Goal: Information Seeking & Learning: Check status

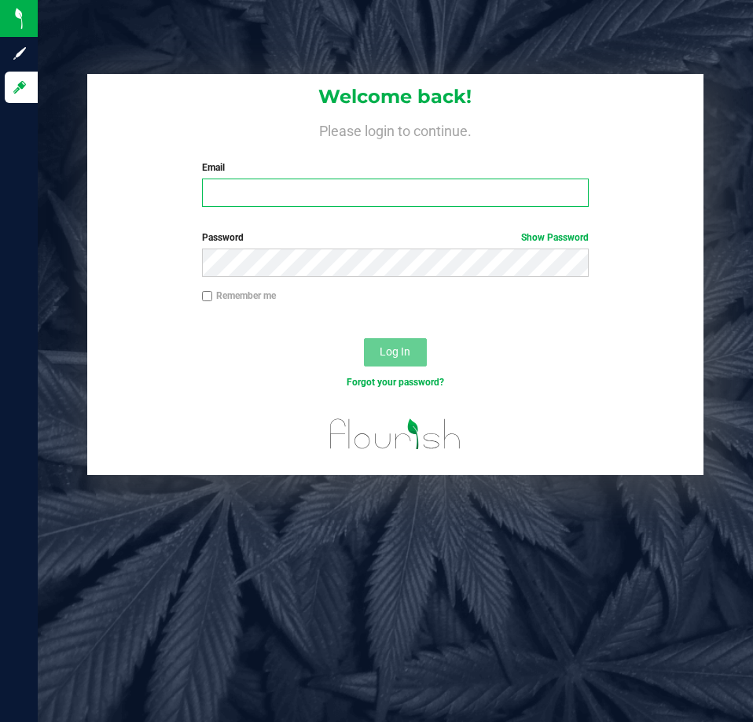
click at [223, 186] on input "Email" at bounding box center [395, 193] width 387 height 28
click at [270, 206] on input "Email" at bounding box center [395, 193] width 387 height 28
type input "[EMAIL_ADDRESS][DOMAIN_NAME]"
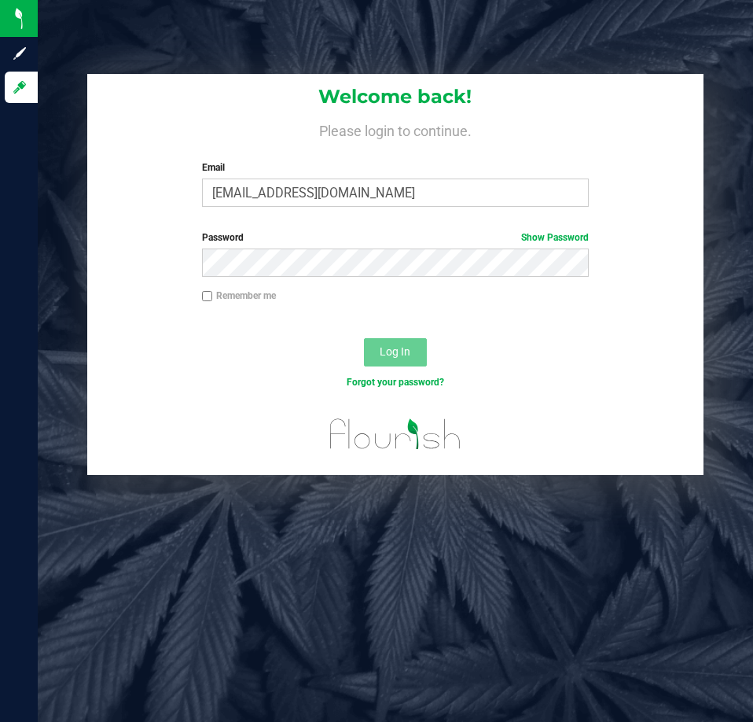
click at [320, 240] on label "Password Show Password" at bounding box center [395, 237] width 387 height 14
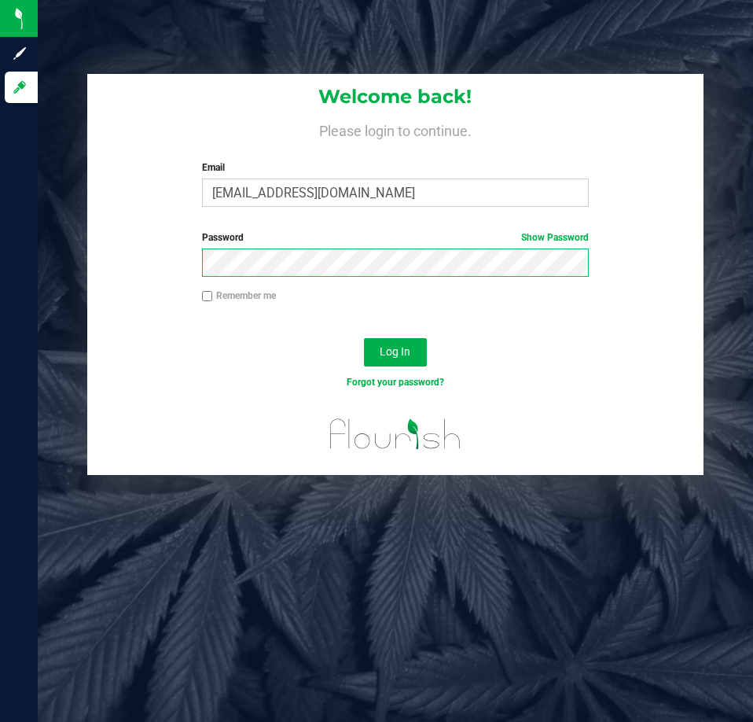
click at [364, 338] on button "Log In" at bounding box center [395, 352] width 63 height 28
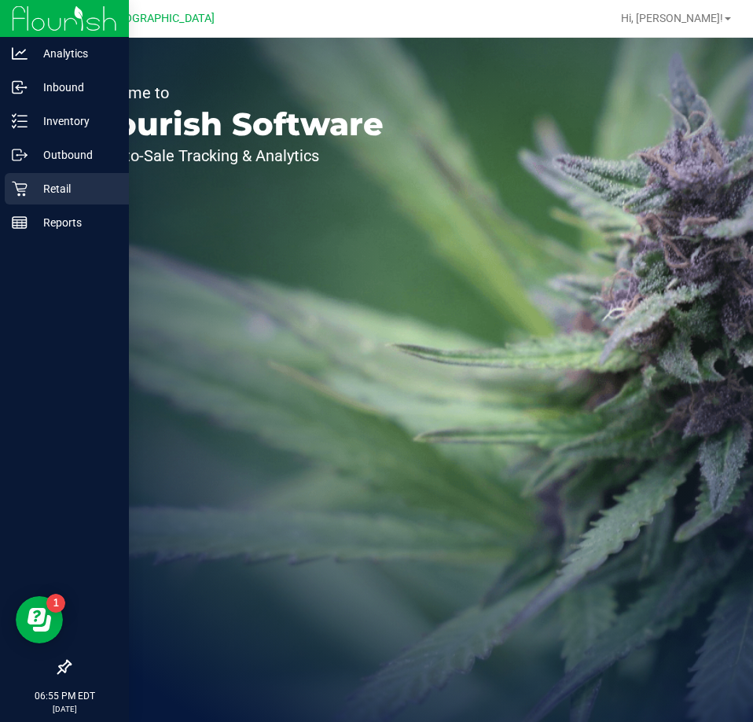
click at [21, 195] on icon at bounding box center [20, 189] width 16 height 16
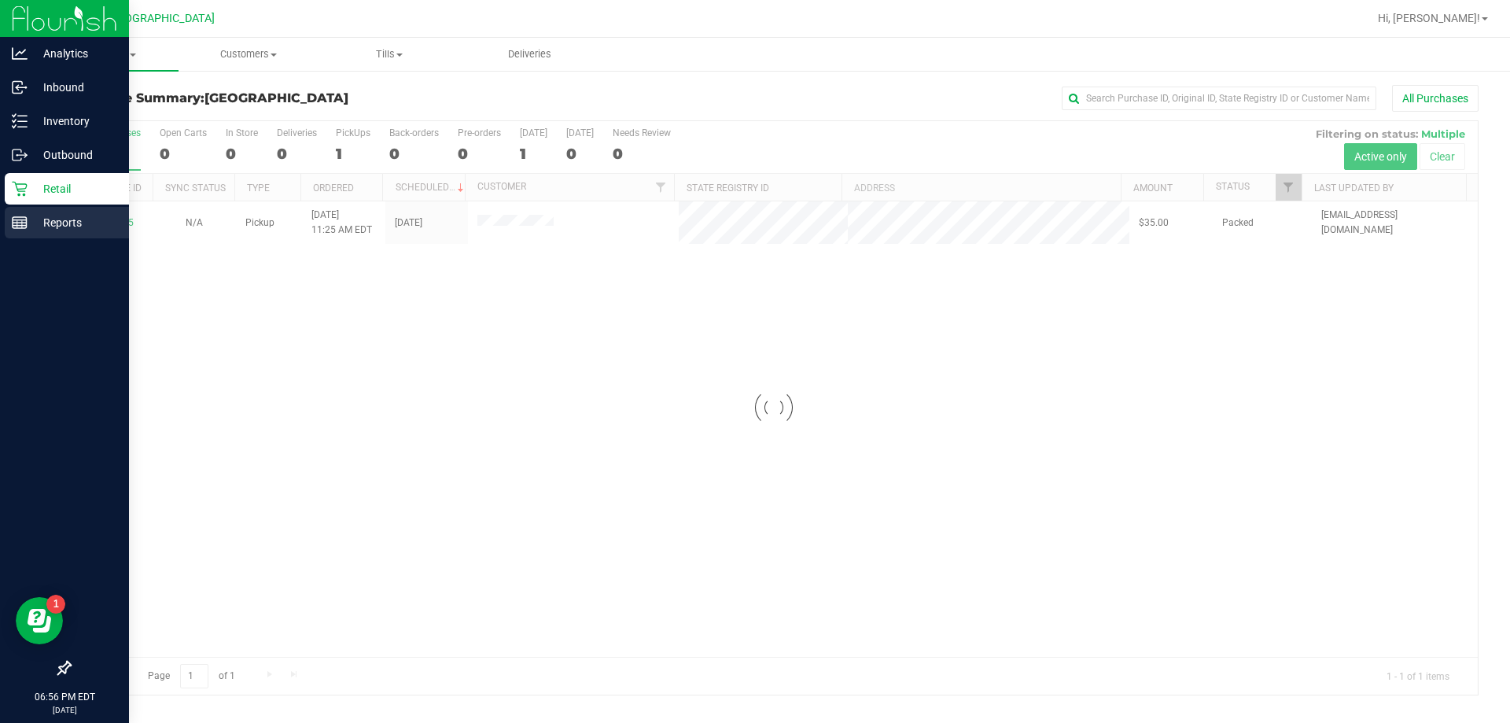
click at [46, 223] on p "Reports" at bounding box center [75, 222] width 94 height 19
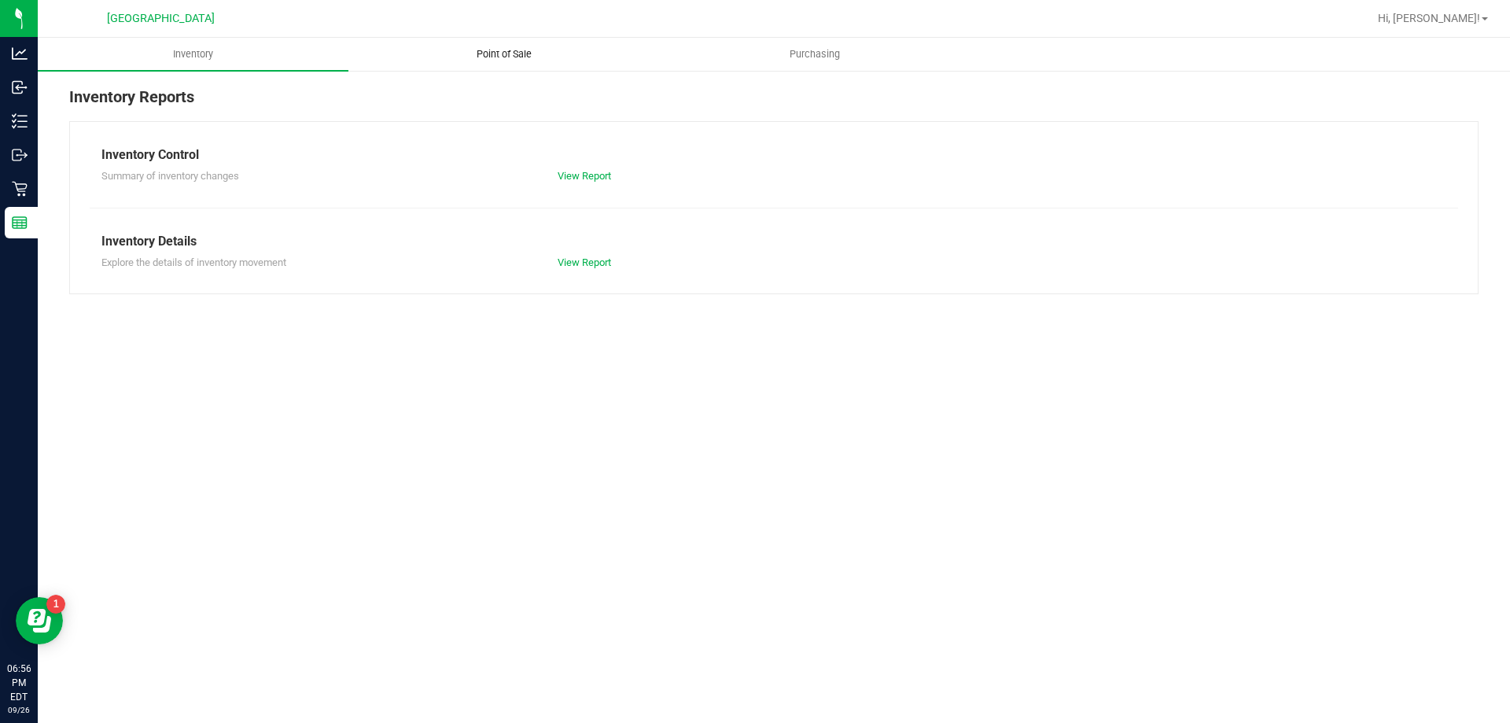
click at [488, 53] on span "Point of Sale" at bounding box center [504, 54] width 98 height 14
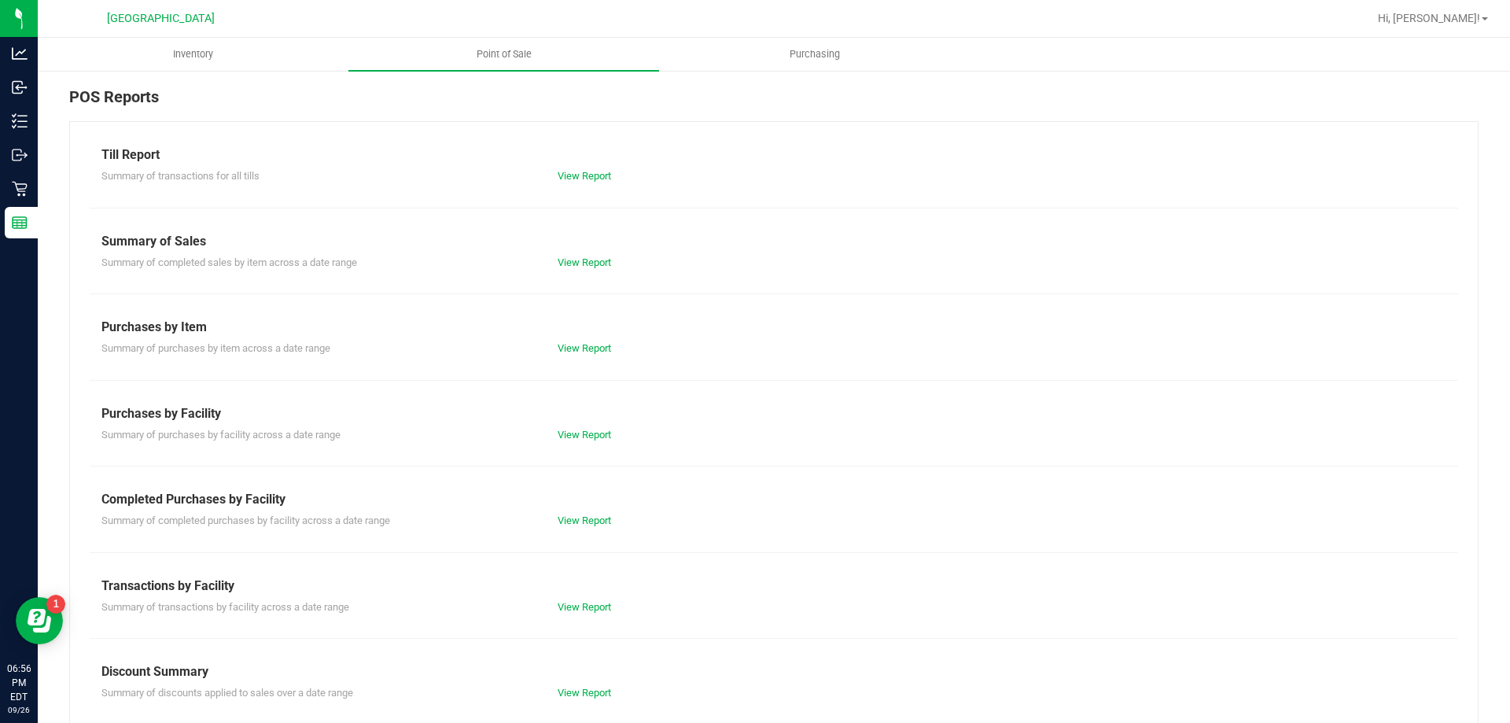
click at [565, 509] on div "Summary of completed purchases by facility across a date range View Report" at bounding box center [774, 519] width 1368 height 20
click at [571, 511] on div "Summary of completed purchases by facility across a date range View Report" at bounding box center [774, 519] width 1368 height 20
click at [571, 516] on link "View Report" at bounding box center [584, 520] width 53 height 12
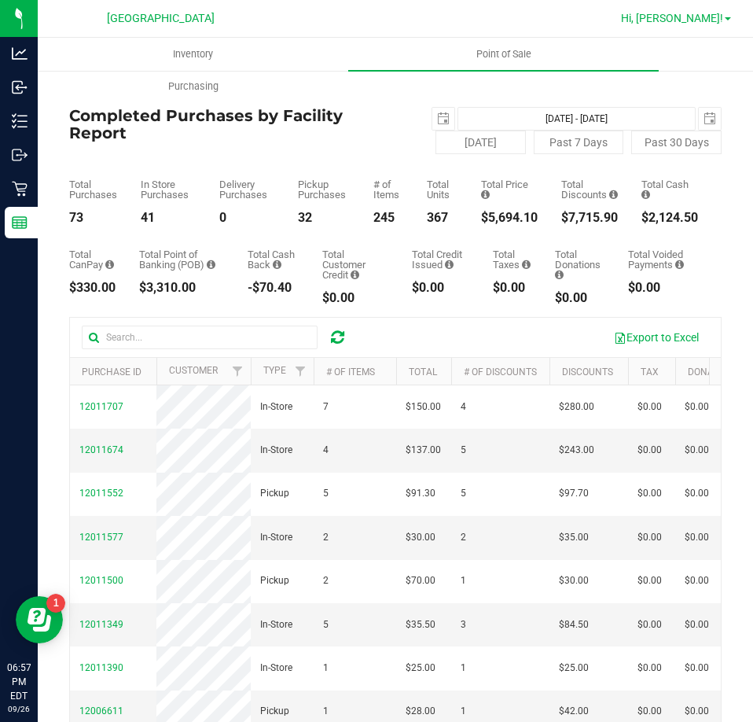
click at [696, 17] on span "Hi, [PERSON_NAME]!" at bounding box center [672, 18] width 102 height 13
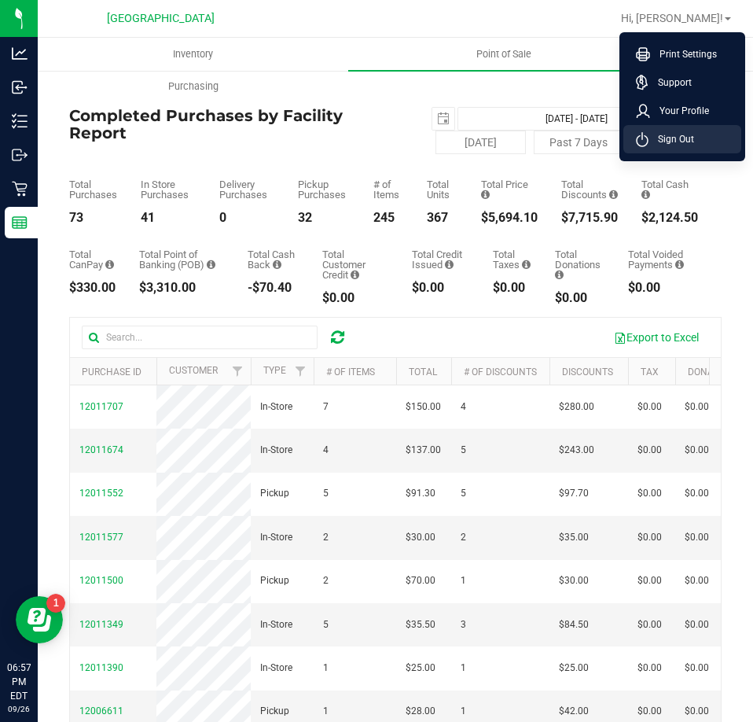
click at [676, 153] on li "Sign Out" at bounding box center [683, 139] width 118 height 28
